Goal: Information Seeking & Learning: Check status

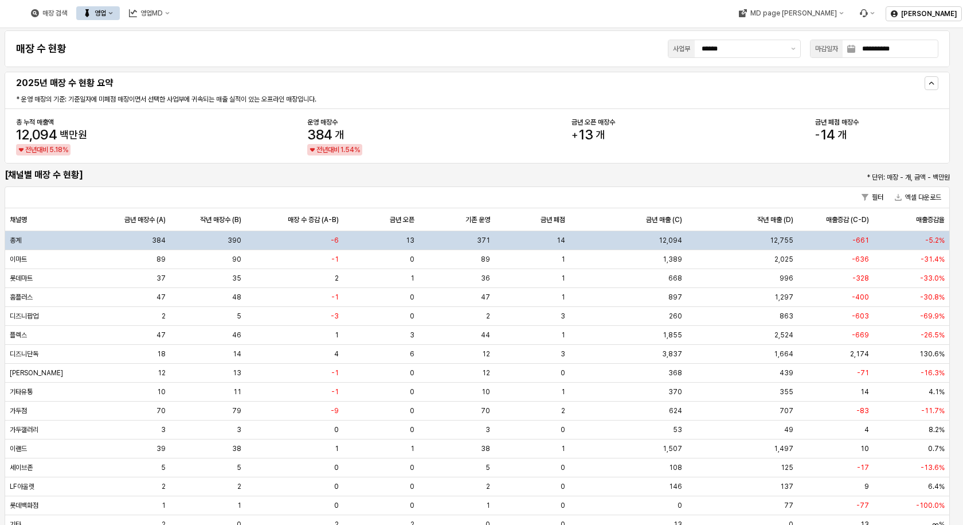
click at [120, 17] on button "영업" at bounding box center [98, 13] width 44 height 14
click at [212, 34] on div "목표매출 달성현황" at bounding box center [226, 34] width 61 height 9
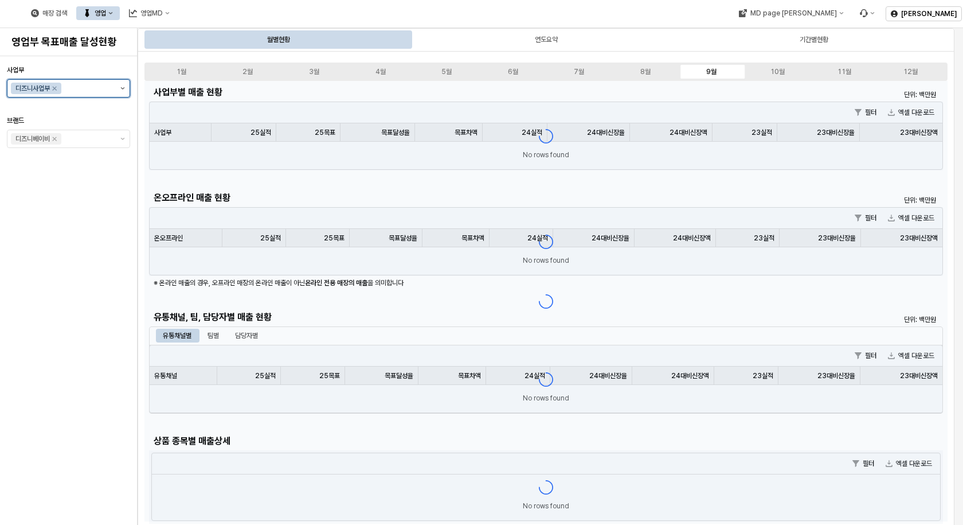
click at [119, 91] on button "제안 사항 표시" at bounding box center [123, 88] width 14 height 17
click at [72, 132] on div "아가방사업부" at bounding box center [71, 131] width 90 height 9
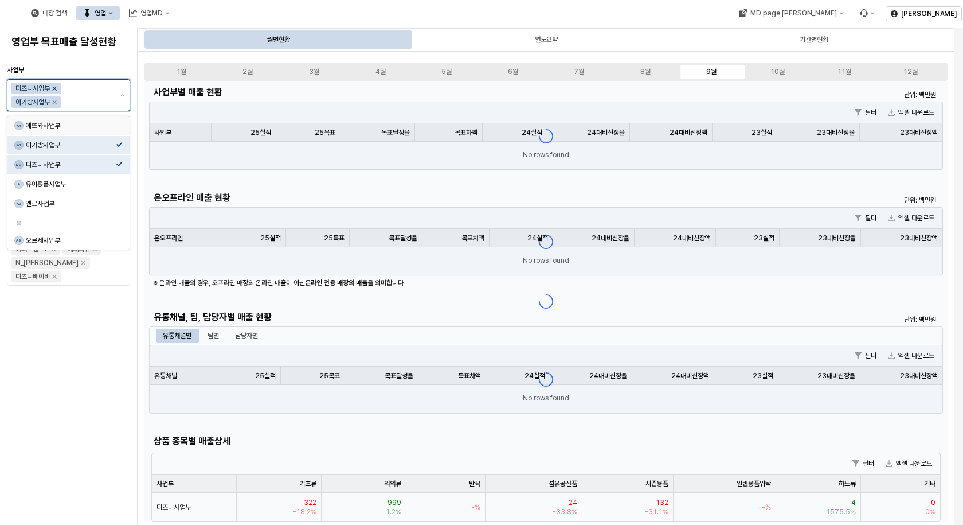
click at [56, 87] on icon "Remove 디즈니사업부" at bounding box center [54, 88] width 9 height 9
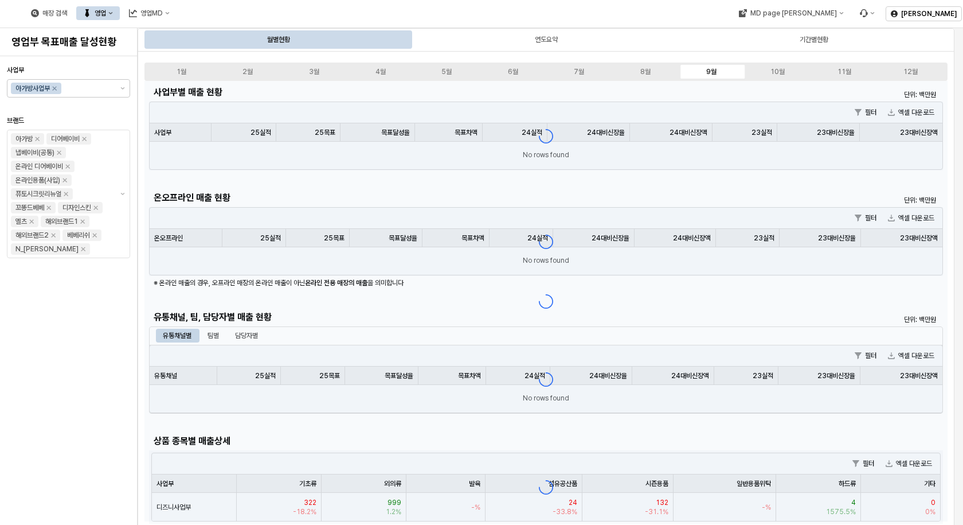
click at [85, 295] on div "사업부 아가방사업부 브랜드 아가방 디어베이비 냅베이비(공통) 온라인 디어베이비 온라인용품(사입) 퓨토시크릿리뉴얼 꼬똥드베베 디자인스킨 엘츠 해…" at bounding box center [68, 290] width 123 height 459
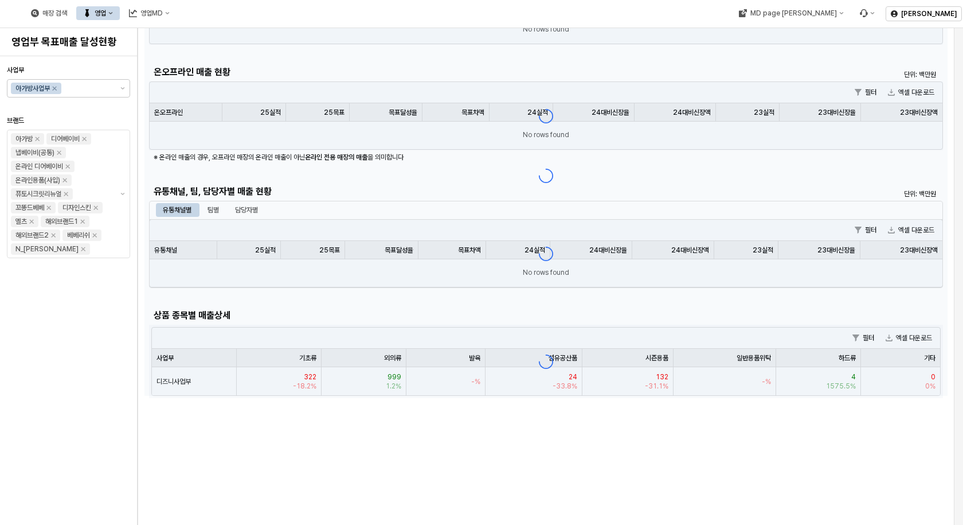
scroll to position [287, 0]
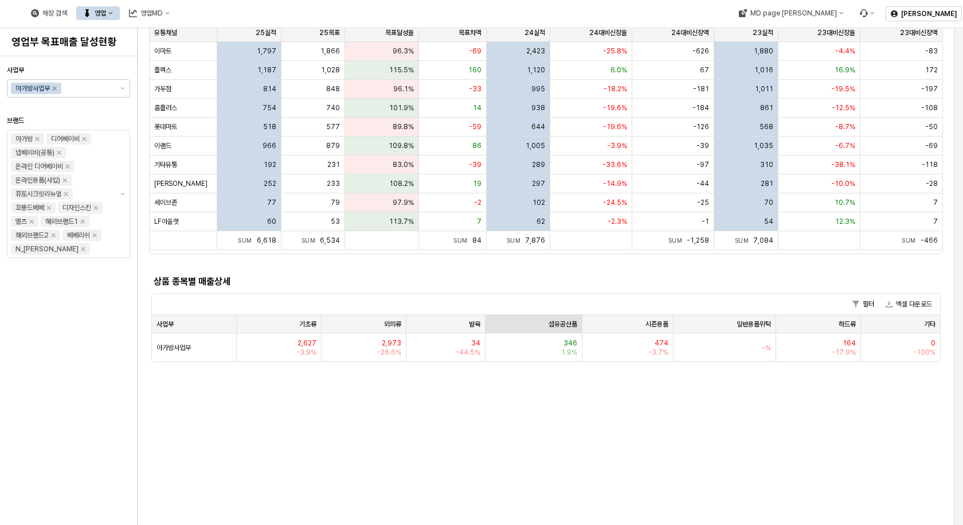
scroll to position [401, 0]
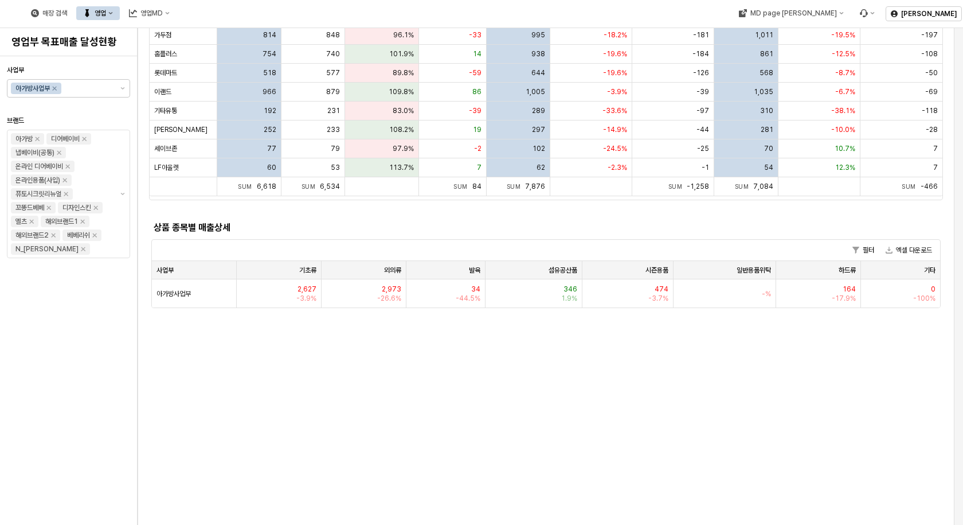
click at [335, 417] on div "1월 2월 3월 4월 5월 6월 7월 8월 9월 10월 11월 12월 사업부별 매출 현황 단위: 백만원 필터 엑셀 다운로드 사업부 사업부 25…" at bounding box center [546, 514] width 803 height 1716
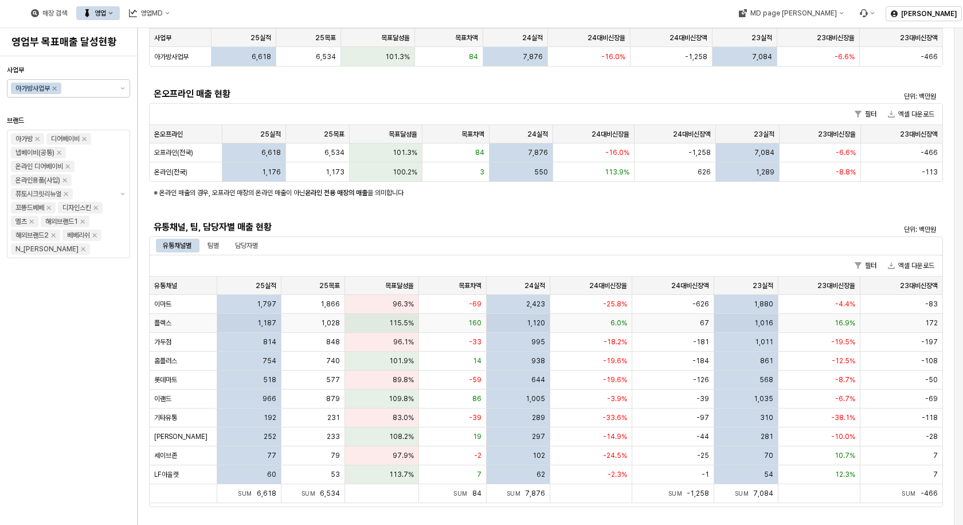
scroll to position [115, 0]
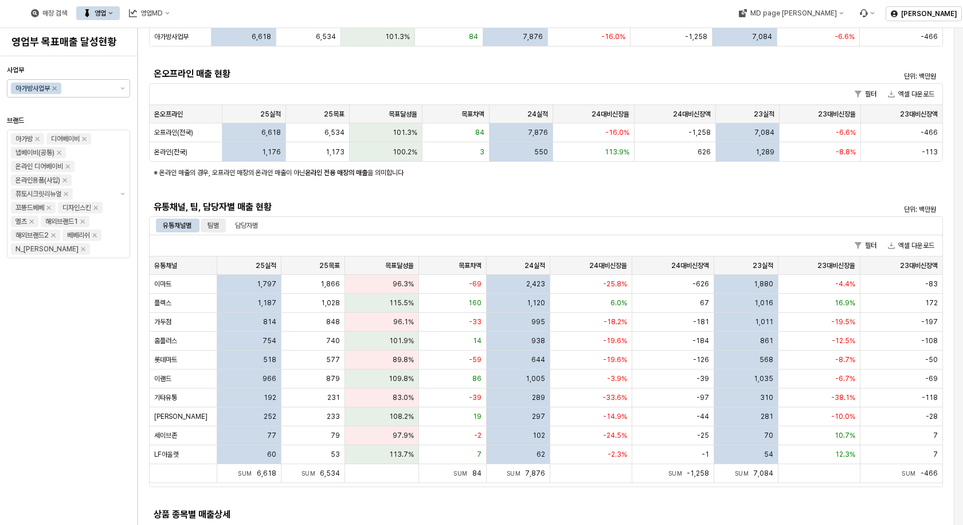
click at [217, 225] on div "팀별" at bounding box center [213, 225] width 11 height 14
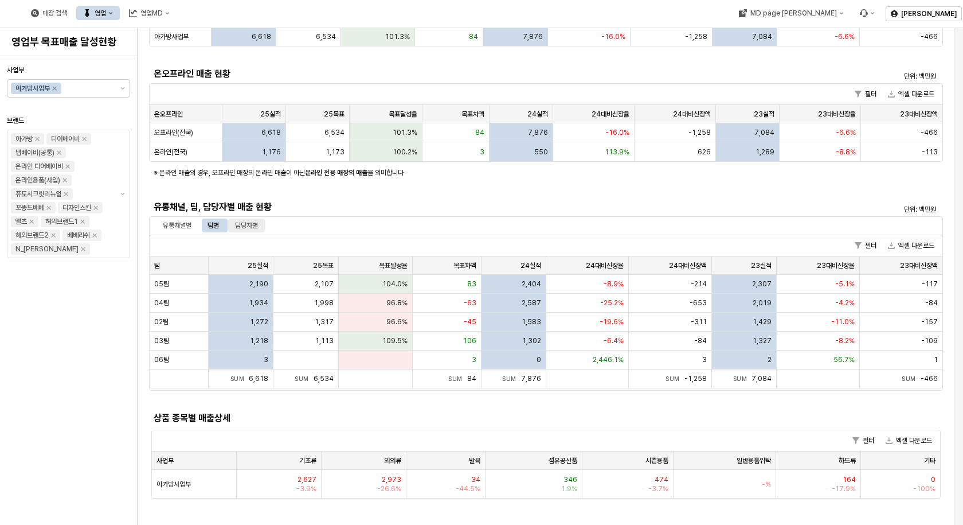
click at [253, 224] on div "담당자별" at bounding box center [246, 225] width 23 height 14
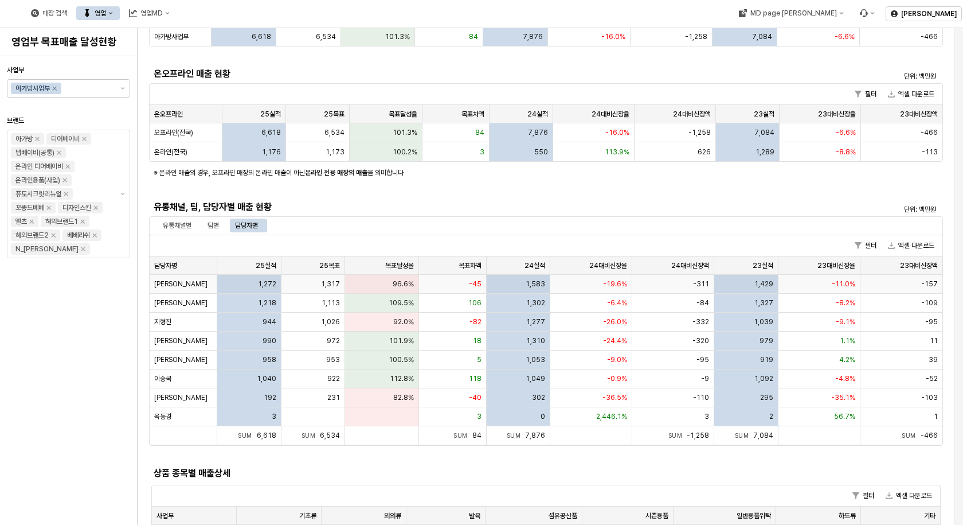
click at [314, 286] on div "1,317" at bounding box center [314, 284] width 64 height 19
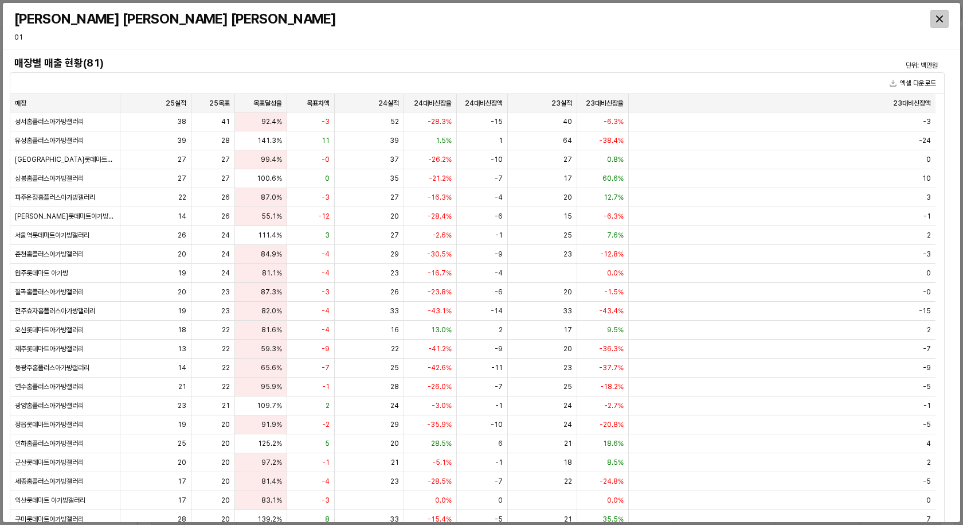
click at [938, 17] on icon "Close" at bounding box center [939, 18] width 7 height 7
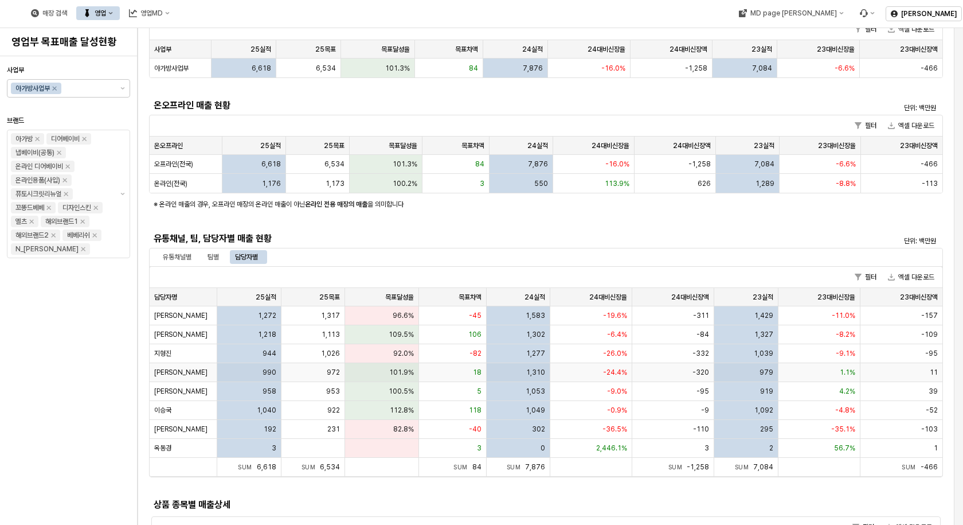
scroll to position [0, 0]
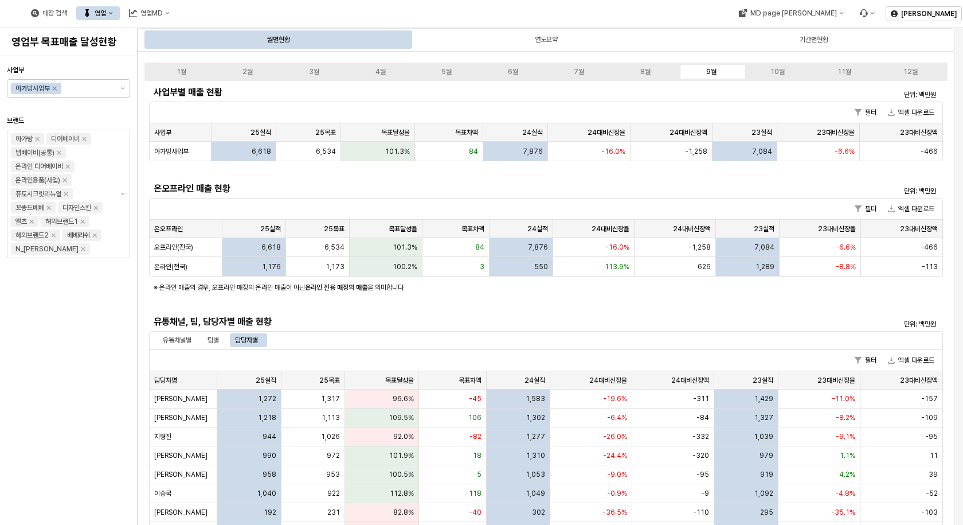
drag, startPoint x: 48, startPoint y: 404, endPoint x: 144, endPoint y: 487, distance: 127.6
click at [48, 404] on div "사업부 아가방사업부 브랜드 아가방 디어베이비 냅베이비(공통) 온라인 디어베이비 온라인용품(사입) 퓨토시크릿리뉴얼 꼬똥드베베 디자인스킨 엘츠 해…" at bounding box center [68, 290] width 123 height 459
click at [82, 351] on div "사업부 아가방사업부 브랜드 아가방 디어베이비 냅베이비(공통) 온라인 디어베이비 온라인용품(사입) 퓨토시크릿리뉴얼 꼬똥드베베 디자인스킨 엘츠 해…" at bounding box center [68, 290] width 123 height 459
